Goal: Find specific page/section: Find specific page/section

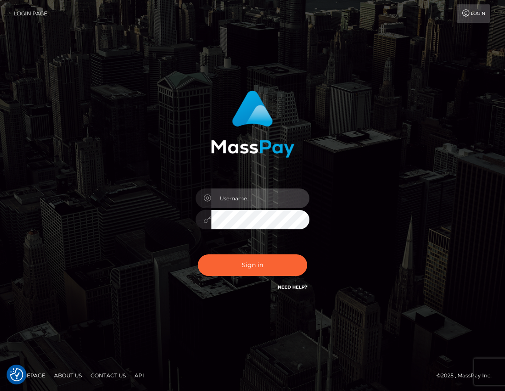
type input "tiana.whop"
click at [256, 278] on div "Sign in Need Help?" at bounding box center [252, 268] width 127 height 39
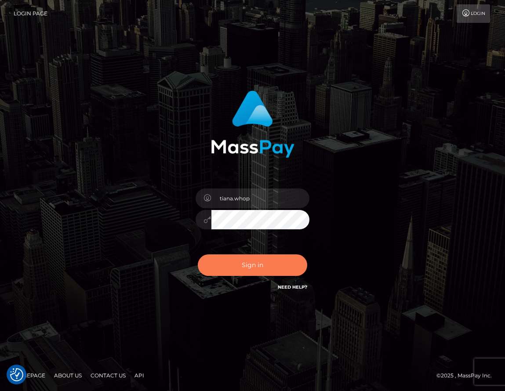
click at [258, 260] on button "Sign in" at bounding box center [253, 265] width 110 height 22
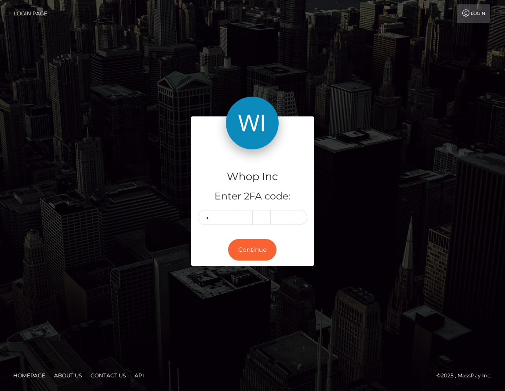
type input "2"
type input "7"
type input "5"
type input "8"
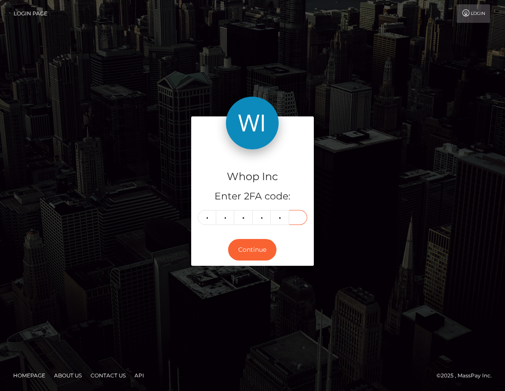
type input "5"
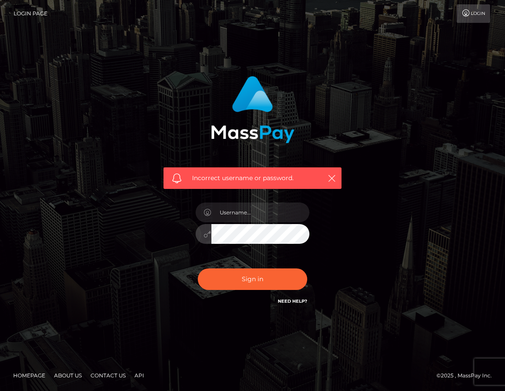
type input "tiana.whop"
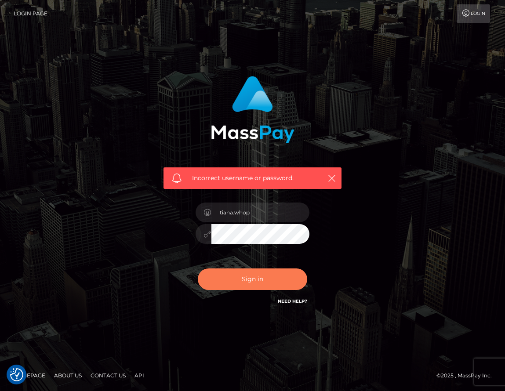
click at [248, 276] on button "Sign in" at bounding box center [253, 279] width 110 height 22
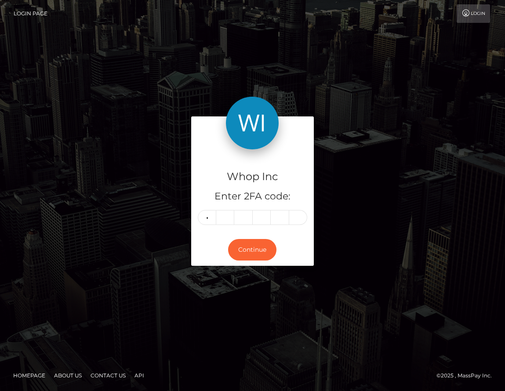
type input "9"
type input "5"
type input "7"
type input "9"
type input "8"
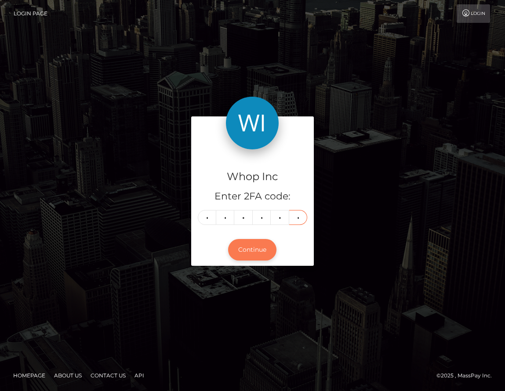
type input "5"
click at [249, 243] on button "Continue" at bounding box center [252, 250] width 48 height 22
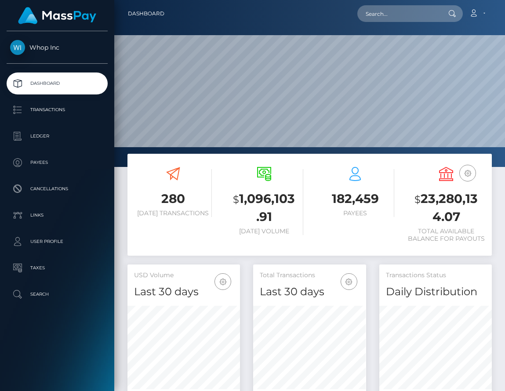
scroll to position [156, 112]
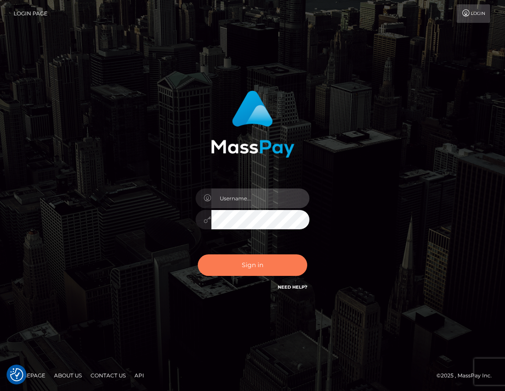
type input "tiana.whop"
click at [264, 267] on button "Sign in" at bounding box center [253, 265] width 110 height 22
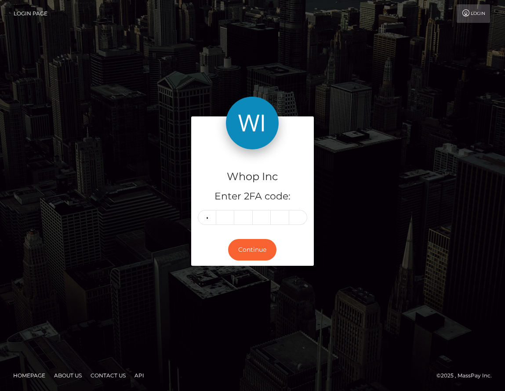
type input "9"
type input "5"
type input "8"
type input "4"
type input "1"
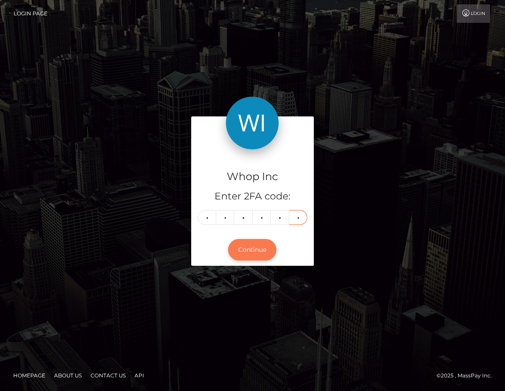
type input "8"
click at [260, 252] on button "Continue" at bounding box center [252, 250] width 48 height 22
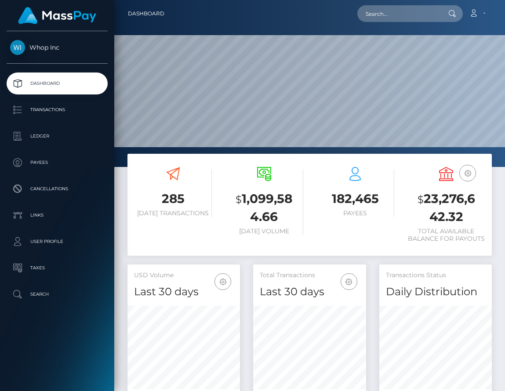
scroll to position [156, 112]
click at [406, 15] on input "text" at bounding box center [398, 13] width 83 height 17
paste input "pout_dAGnqSXaPoUe2"
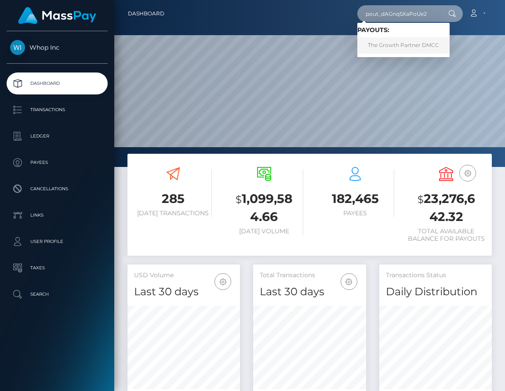
type input "pout_dAGnqSXaPoUe2"
click at [404, 47] on link "The Growth Partner DMCC" at bounding box center [403, 45] width 92 height 16
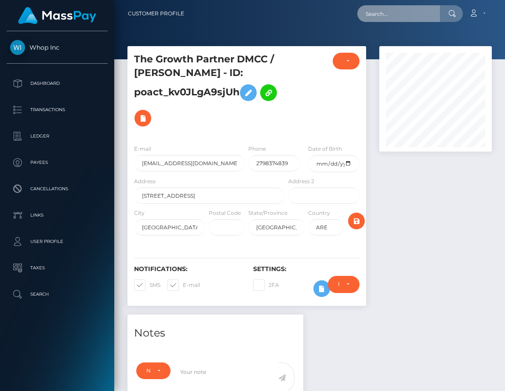
click at [392, 12] on input "text" at bounding box center [398, 13] width 83 height 17
type input "b"
paste input "pout_63AD1VwFuiTlB"
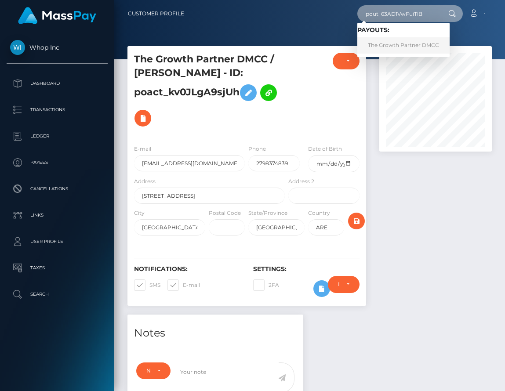
type input "pout_63AD1VwFuiTlB"
click at [399, 46] on link "The Growth Partner DMCC" at bounding box center [403, 45] width 92 height 16
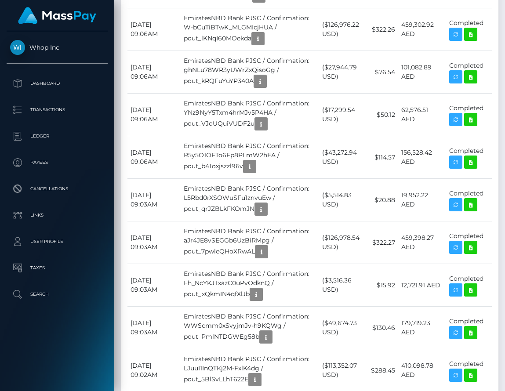
scroll to position [1257, 0]
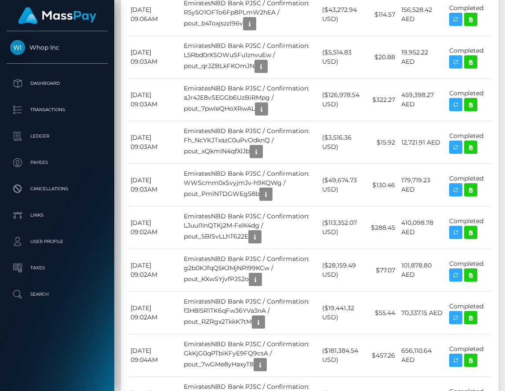
scroll to position [1298, 0]
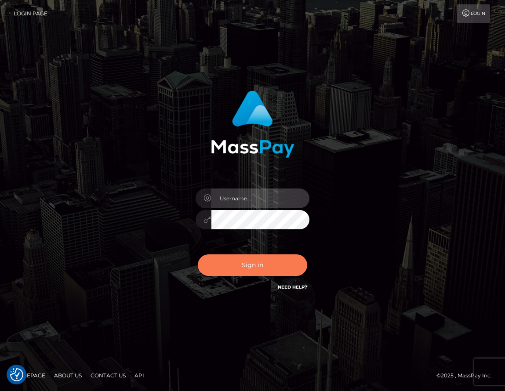
type input "tiana.whop"
click at [246, 264] on button "Sign in" at bounding box center [253, 265] width 110 height 22
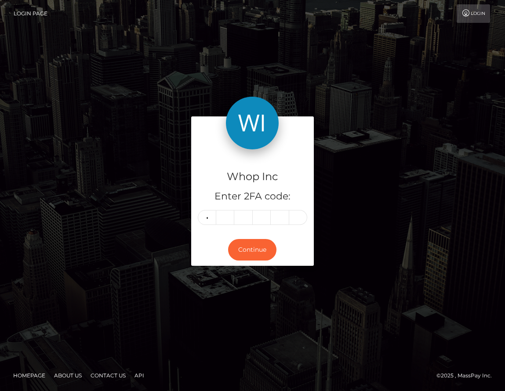
type input "2"
type input "3"
type input "0"
type input "2"
type input "7"
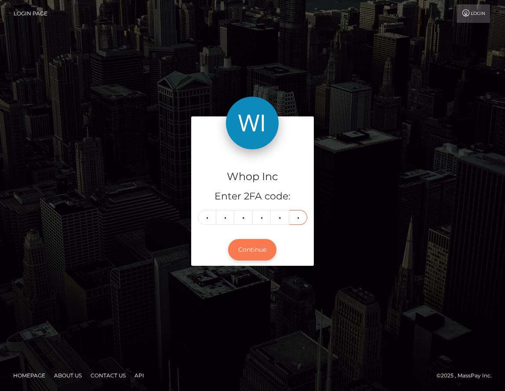
type input "9"
click at [259, 254] on button "Continue" at bounding box center [252, 250] width 48 height 22
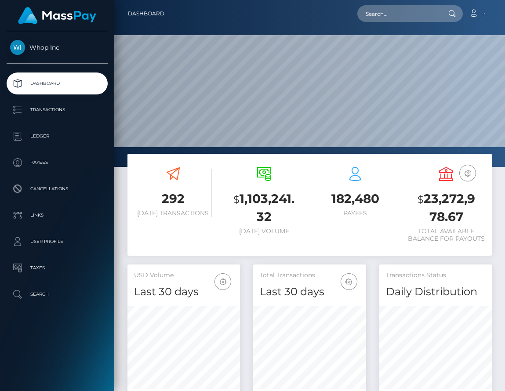
scroll to position [156, 112]
click at [399, 16] on input "text" at bounding box center [398, 13] width 83 height 17
paste input "poact_kv0JLgA9sjUh"
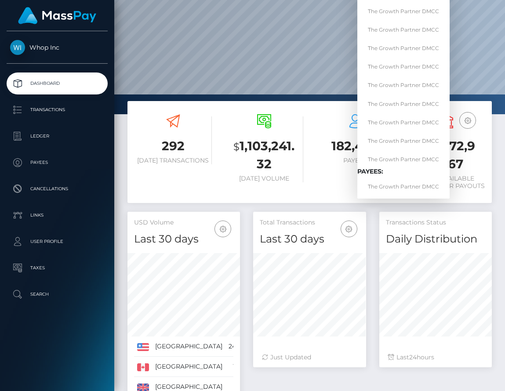
scroll to position [77, 0]
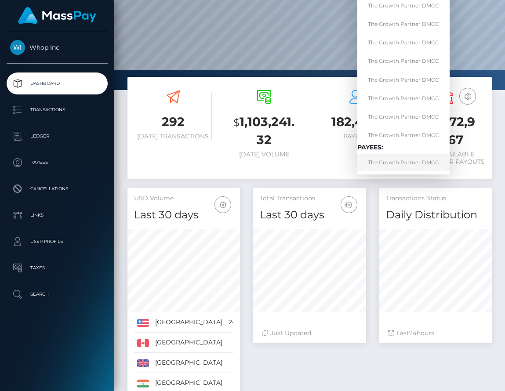
type input "poact_kv0JLgA9sjUh"
click at [403, 161] on link "The Growth Partner DMCC" at bounding box center [403, 162] width 92 height 16
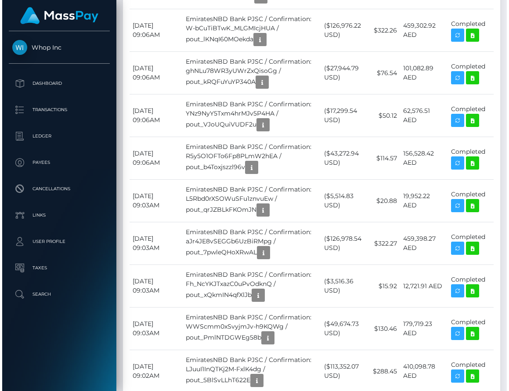
scroll to position [1139, 0]
